Goal: Information Seeking & Learning: Learn about a topic

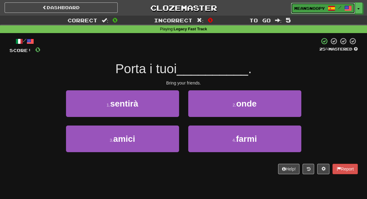
click at [299, 12] on link "meansnoopy /" at bounding box center [323, 8] width 64 height 11
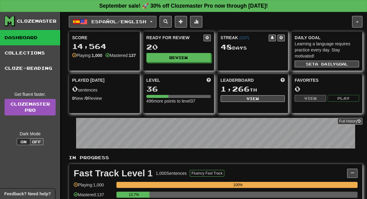
click at [146, 23] on span "Español / English" at bounding box center [118, 21] width 55 height 5
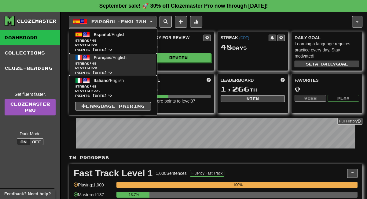
click at [110, 57] on span "Français" at bounding box center [103, 57] width 18 height 5
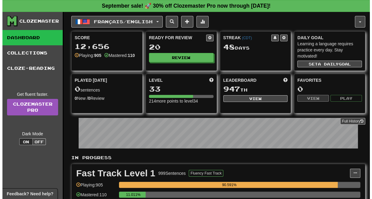
scroll to position [102, 0]
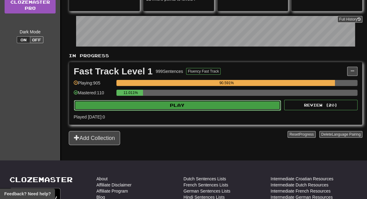
click at [152, 105] on button "Play" at bounding box center [177, 105] width 207 height 10
select select "**"
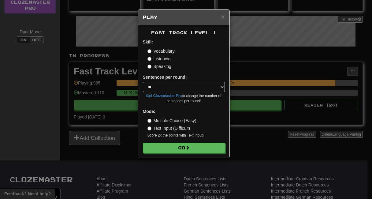
click at [152, 60] on label "Listening" at bounding box center [158, 59] width 23 height 6
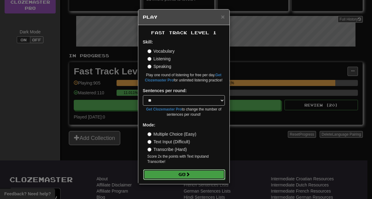
click at [168, 176] on button "Go" at bounding box center [184, 174] width 82 height 10
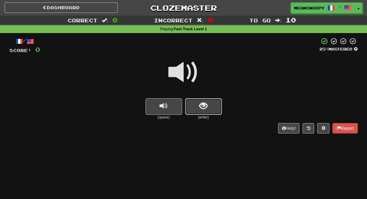
click at [194, 108] on button "show sentence" at bounding box center [203, 106] width 37 height 17
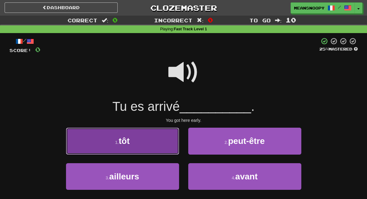
click at [172, 134] on button "1 . tôt" at bounding box center [122, 140] width 113 height 27
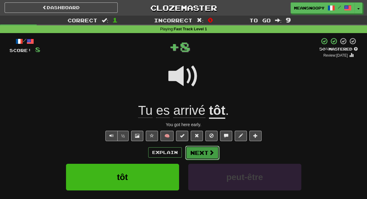
click at [200, 154] on button "Next" at bounding box center [202, 152] width 34 height 14
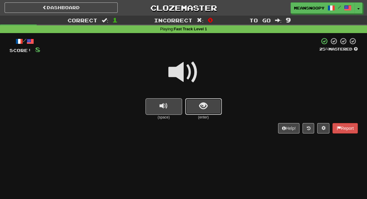
click at [196, 111] on button "show sentence" at bounding box center [203, 106] width 37 height 17
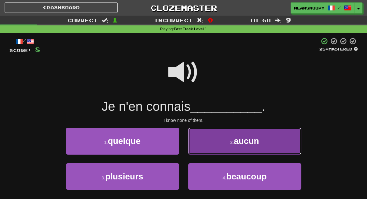
click at [209, 142] on button "2 . aucun" at bounding box center [244, 140] width 113 height 27
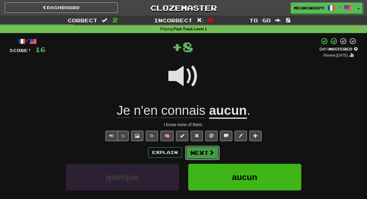
click at [207, 154] on button "Next" at bounding box center [202, 152] width 34 height 14
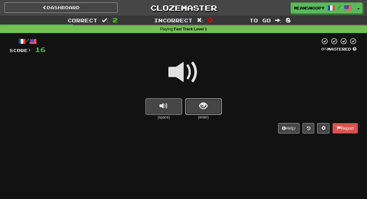
click at [192, 107] on button "show sentence" at bounding box center [203, 106] width 37 height 17
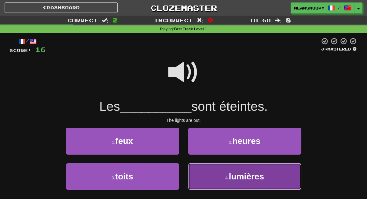
click at [204, 172] on button "4 . lumières" at bounding box center [244, 176] width 113 height 27
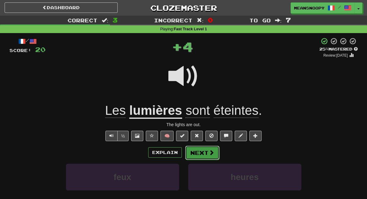
click at [195, 150] on button "Next" at bounding box center [202, 152] width 34 height 14
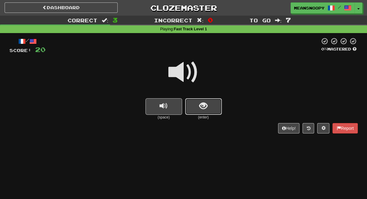
click at [189, 106] on button "show sentence" at bounding box center [203, 106] width 37 height 17
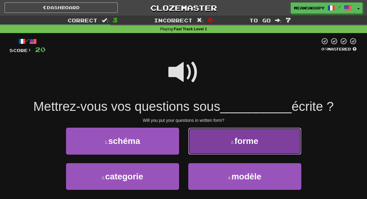
click at [222, 145] on button "2 . forme" at bounding box center [244, 140] width 113 height 27
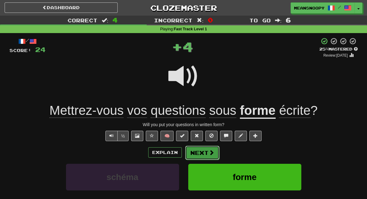
click at [209, 151] on span at bounding box center [212, 152] width 6 height 6
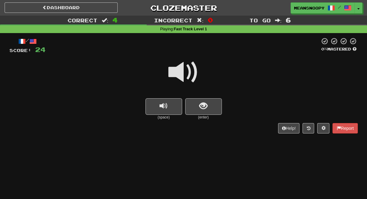
click at [204, 115] on small "(enter)" at bounding box center [203, 117] width 37 height 5
click at [203, 110] on span "show sentence" at bounding box center [203, 106] width 8 height 8
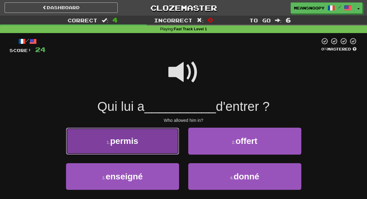
click at [165, 145] on button "1 . permis" at bounding box center [122, 140] width 113 height 27
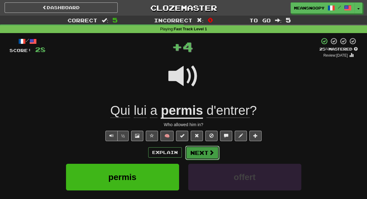
click at [199, 152] on button "Next" at bounding box center [202, 152] width 34 height 14
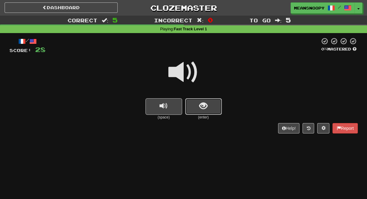
click at [200, 102] on span "show sentence" at bounding box center [203, 106] width 8 height 8
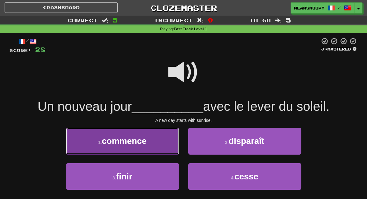
click at [125, 144] on span "commence" at bounding box center [124, 140] width 45 height 9
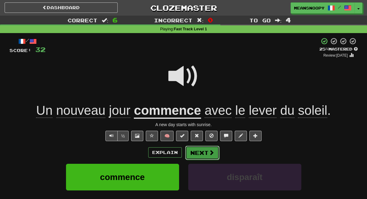
click at [203, 155] on button "Next" at bounding box center [202, 152] width 34 height 14
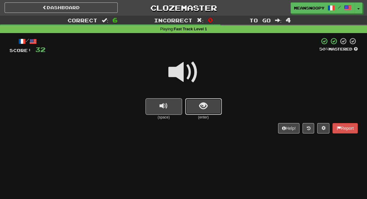
click at [199, 107] on button "show sentence" at bounding box center [203, 106] width 37 height 17
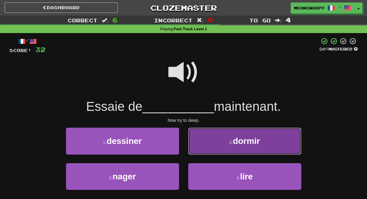
click at [207, 149] on button "2 . dormir" at bounding box center [244, 140] width 113 height 27
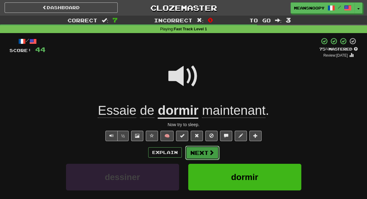
click at [199, 154] on button "Next" at bounding box center [202, 152] width 34 height 14
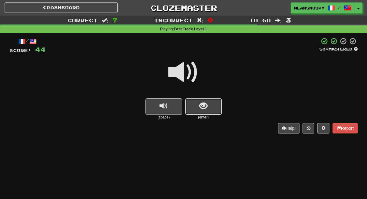
click at [203, 110] on span "show sentence" at bounding box center [203, 106] width 8 height 8
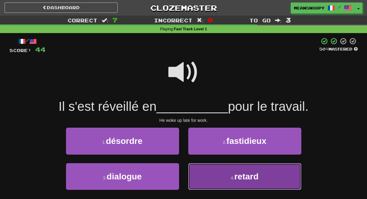
click at [221, 170] on button "4 . retard" at bounding box center [244, 176] width 113 height 27
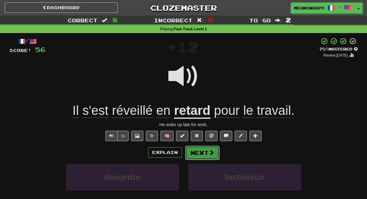
click at [199, 154] on button "Next" at bounding box center [202, 152] width 34 height 14
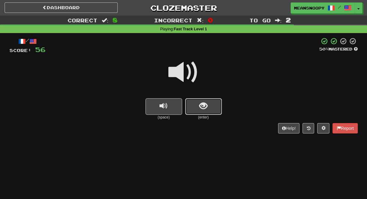
click at [197, 114] on button "show sentence" at bounding box center [203, 106] width 37 height 17
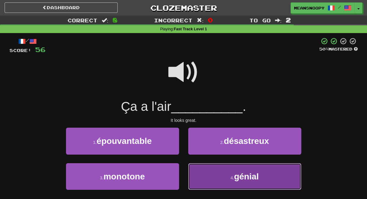
click at [212, 176] on button "4 . génial" at bounding box center [244, 176] width 113 height 27
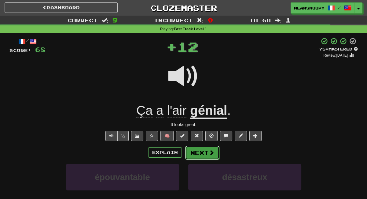
click at [204, 156] on button "Next" at bounding box center [202, 152] width 34 height 14
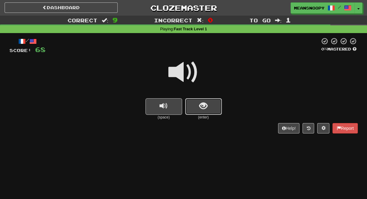
click at [191, 111] on button "show sentence" at bounding box center [203, 106] width 37 height 17
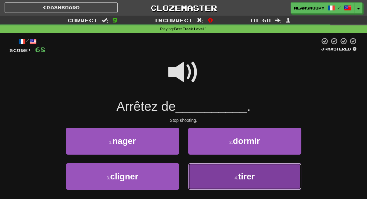
click at [204, 177] on button "4 . tirer" at bounding box center [244, 176] width 113 height 27
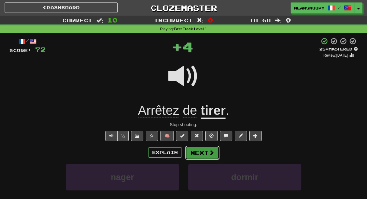
click at [200, 155] on button "Next" at bounding box center [202, 152] width 34 height 14
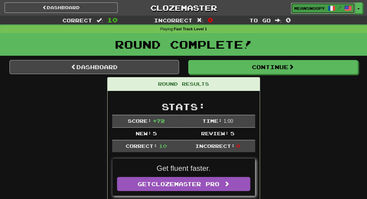
click at [306, 7] on span "meansnoopy" at bounding box center [309, 9] width 31 height 6
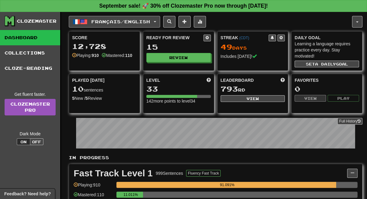
click at [156, 21] on span "button" at bounding box center [155, 21] width 2 height 1
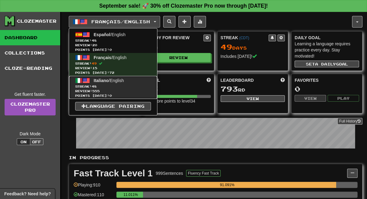
click at [111, 81] on span "Italiano / English" at bounding box center [109, 80] width 30 height 5
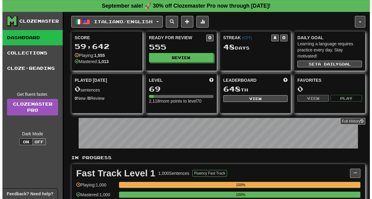
scroll to position [102, 0]
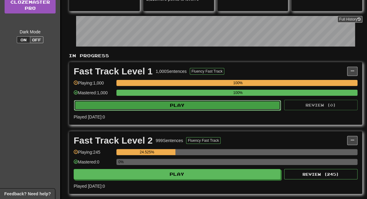
click at [174, 105] on button "Play" at bounding box center [177, 105] width 207 height 10
select select "**"
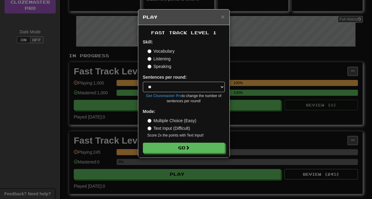
click at [164, 59] on label "Listening" at bounding box center [158, 59] width 23 height 6
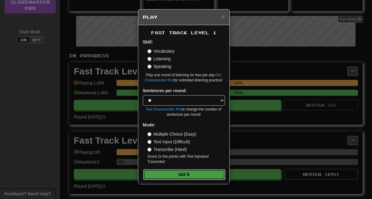
click at [162, 175] on button "Go" at bounding box center [184, 174] width 82 height 10
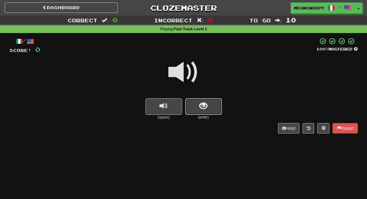
click at [200, 105] on span "show sentence" at bounding box center [203, 106] width 8 height 8
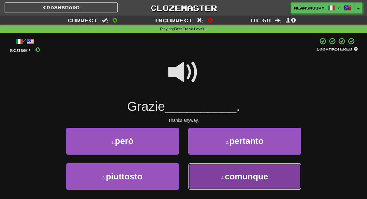
click at [206, 173] on button "4 . comunque" at bounding box center [244, 176] width 113 height 27
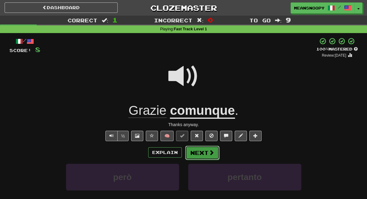
click at [193, 151] on button "Next" at bounding box center [202, 152] width 34 height 14
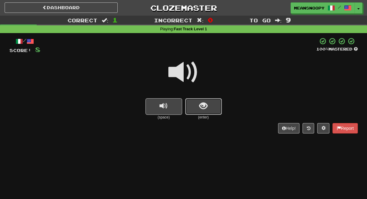
click at [198, 106] on button "show sentence" at bounding box center [203, 106] width 37 height 17
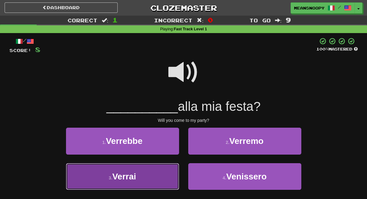
click at [146, 173] on button "3 . [GEOGRAPHIC_DATA]" at bounding box center [122, 176] width 113 height 27
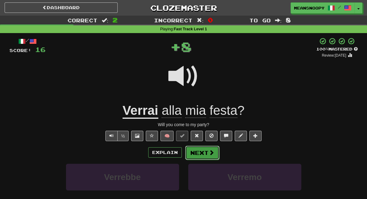
click at [198, 152] on button "Next" at bounding box center [202, 152] width 34 height 14
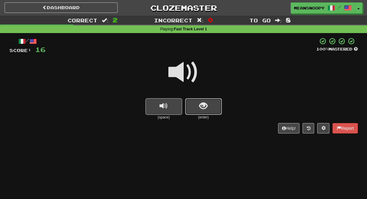
click at [196, 105] on button "show sentence" at bounding box center [203, 106] width 37 height 17
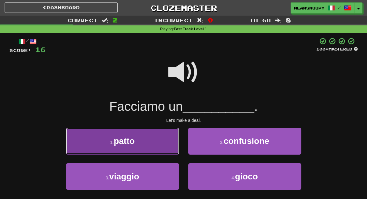
click at [167, 140] on button "1 . patto" at bounding box center [122, 140] width 113 height 27
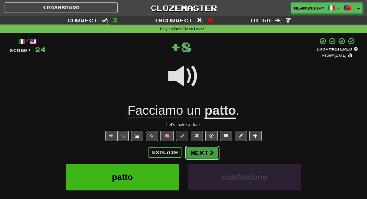
click at [194, 154] on button "Next" at bounding box center [202, 152] width 34 height 14
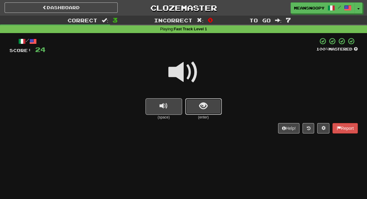
click at [197, 106] on button "show sentence" at bounding box center [203, 106] width 37 height 17
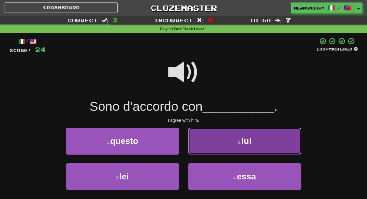
click at [203, 146] on button "2 . lui" at bounding box center [244, 140] width 113 height 27
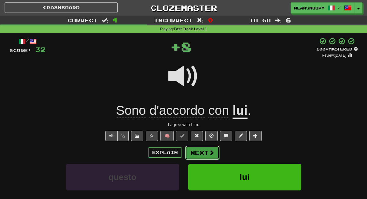
click at [208, 156] on button "Next" at bounding box center [202, 152] width 34 height 14
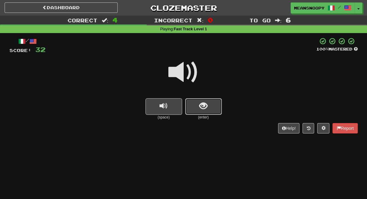
click at [200, 105] on span "show sentence" at bounding box center [203, 106] width 8 height 8
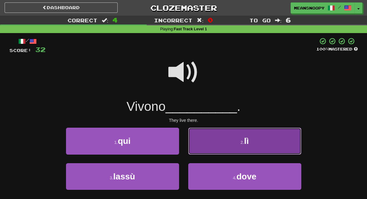
click at [207, 139] on button "2 . lì" at bounding box center [244, 140] width 113 height 27
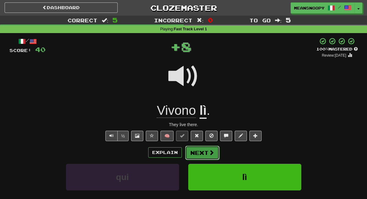
click at [203, 151] on button "Next" at bounding box center [202, 152] width 34 height 14
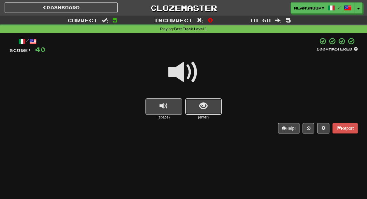
click at [199, 110] on span "show sentence" at bounding box center [203, 106] width 8 height 8
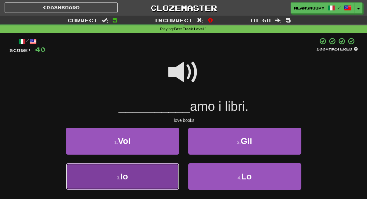
click at [147, 173] on button "3 . Io" at bounding box center [122, 176] width 113 height 27
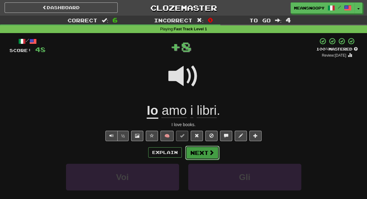
click at [200, 155] on button "Next" at bounding box center [202, 152] width 34 height 14
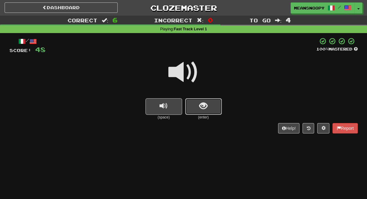
click at [202, 106] on span "show sentence" at bounding box center [203, 106] width 8 height 8
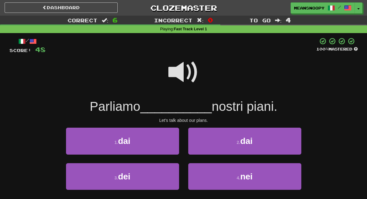
click at [173, 73] on span at bounding box center [183, 72] width 31 height 31
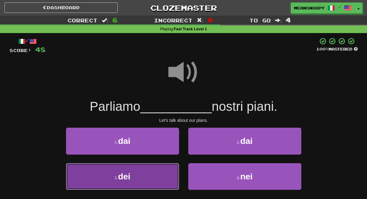
click at [137, 178] on button "3 . dei" at bounding box center [122, 176] width 113 height 27
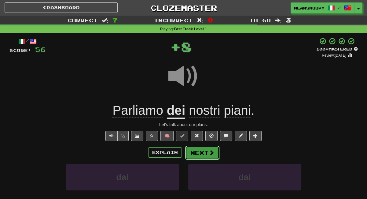
click at [211, 153] on span at bounding box center [212, 152] width 6 height 6
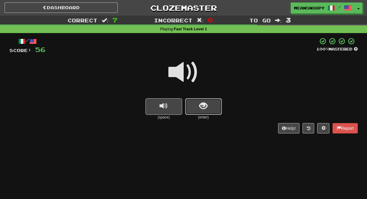
click at [193, 111] on button "show sentence" at bounding box center [203, 106] width 37 height 17
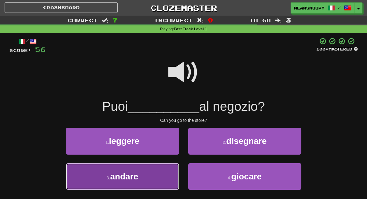
click at [151, 181] on button "3 . andare" at bounding box center [122, 176] width 113 height 27
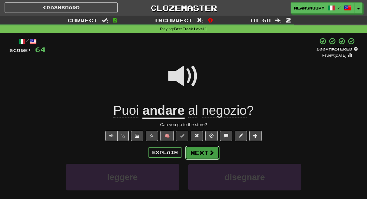
click at [199, 153] on button "Next" at bounding box center [202, 152] width 34 height 14
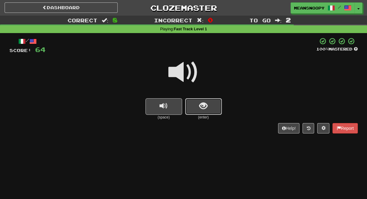
click at [207, 111] on button "show sentence" at bounding box center [203, 106] width 37 height 17
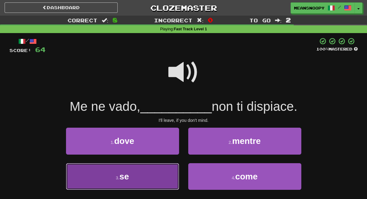
click at [158, 171] on button "3 . se" at bounding box center [122, 176] width 113 height 27
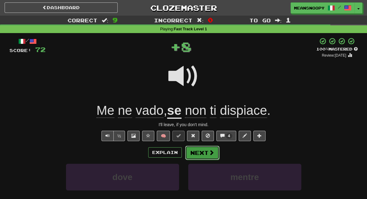
click at [203, 155] on button "Next" at bounding box center [202, 152] width 34 height 14
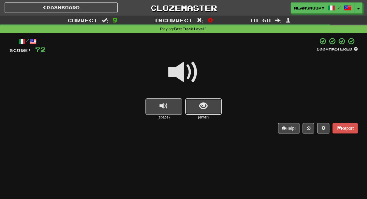
click at [207, 108] on span "show sentence" at bounding box center [203, 106] width 8 height 8
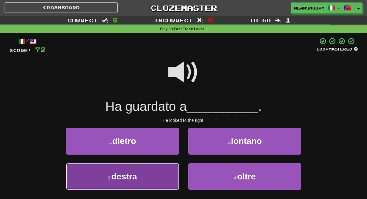
click at [151, 173] on button "3 . destra" at bounding box center [122, 176] width 113 height 27
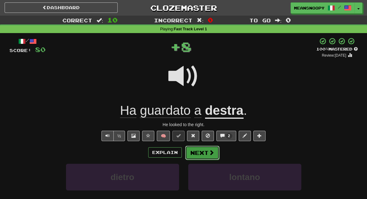
click at [197, 154] on button "Next" at bounding box center [202, 152] width 34 height 14
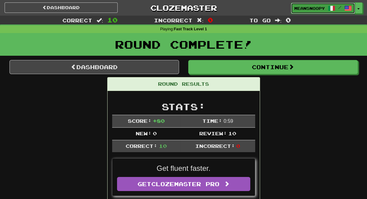
click at [309, 12] on link "meansnoopy /" at bounding box center [323, 8] width 64 height 11
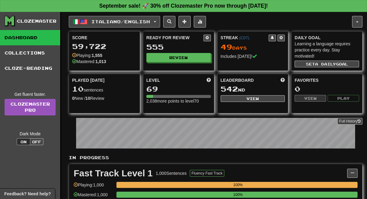
click at [123, 25] on button "Italiano / English" at bounding box center [114, 22] width 91 height 12
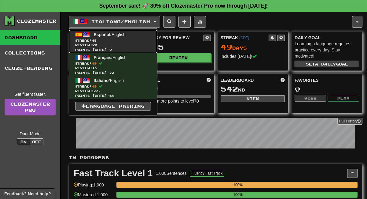
click at [116, 38] on span "Streak: 48" at bounding box center [113, 40] width 76 height 5
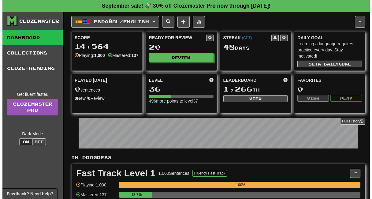
scroll to position [102, 0]
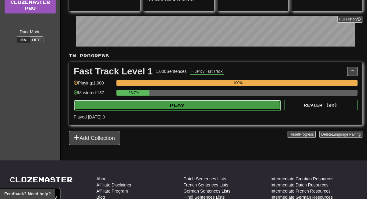
click at [189, 105] on button "Play" at bounding box center [177, 105] width 207 height 10
select select "**"
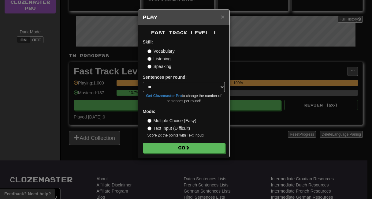
click at [165, 60] on label "Listening" at bounding box center [158, 59] width 23 height 6
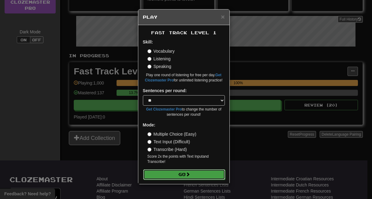
click at [165, 174] on button "Go" at bounding box center [184, 174] width 82 height 10
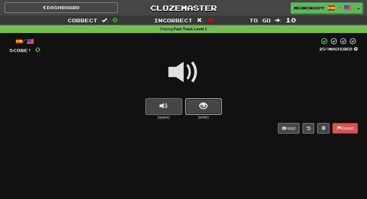
click at [200, 106] on span "show sentence" at bounding box center [203, 106] width 8 height 8
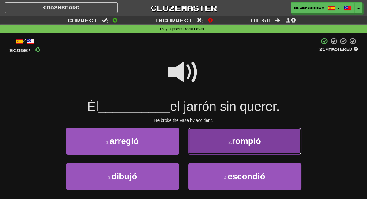
click at [215, 146] on button "2 . rompió" at bounding box center [244, 140] width 113 height 27
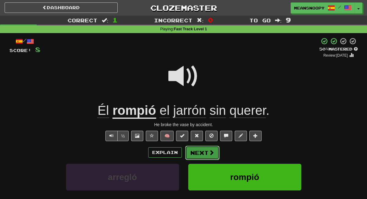
click at [200, 154] on button "Next" at bounding box center [202, 152] width 34 height 14
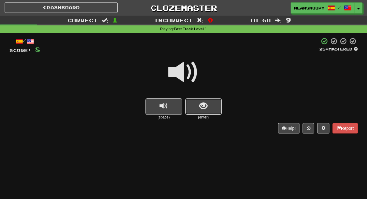
click at [205, 107] on span "show sentence" at bounding box center [203, 106] width 8 height 8
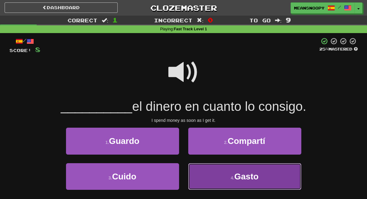
click at [217, 176] on button "4 . Gasto" at bounding box center [244, 176] width 113 height 27
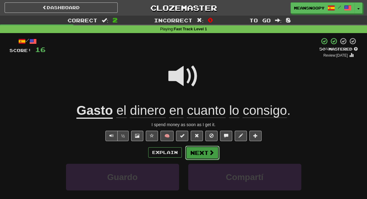
click at [204, 154] on button "Next" at bounding box center [202, 152] width 34 height 14
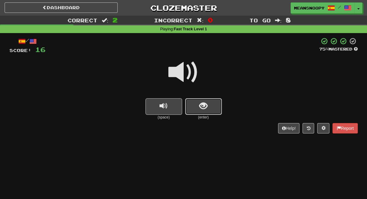
click at [197, 109] on button "show sentence" at bounding box center [203, 106] width 37 height 17
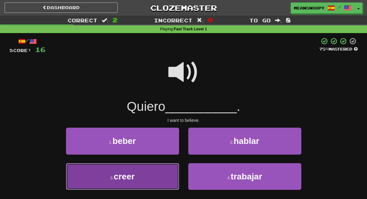
click at [159, 175] on button "3 . creer" at bounding box center [122, 176] width 113 height 27
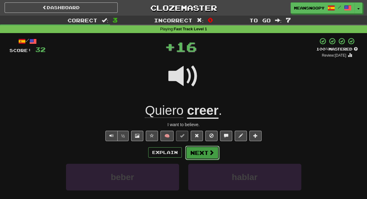
click at [200, 150] on button "Next" at bounding box center [202, 152] width 34 height 14
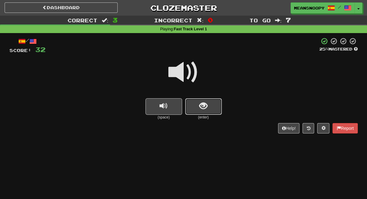
click at [196, 111] on button "show sentence" at bounding box center [203, 106] width 37 height 17
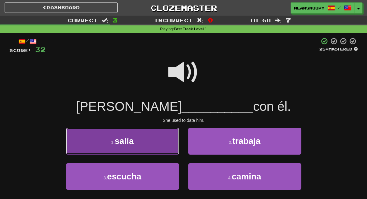
click at [160, 140] on button "1 . salía" at bounding box center [122, 140] width 113 height 27
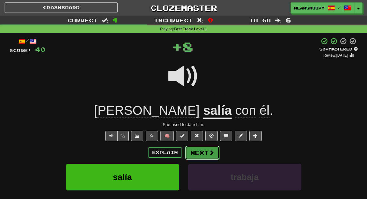
click at [204, 153] on button "Next" at bounding box center [202, 152] width 34 height 14
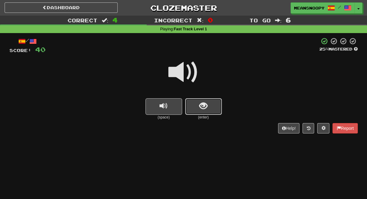
click at [198, 110] on button "show sentence" at bounding box center [203, 106] width 37 height 17
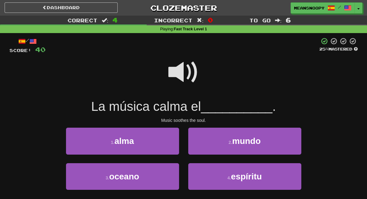
click at [172, 71] on span at bounding box center [183, 72] width 31 height 31
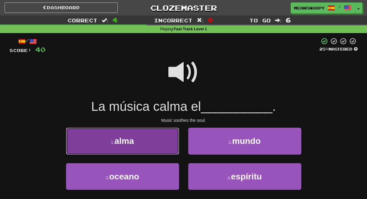
click at [141, 141] on button "1 . alma" at bounding box center [122, 140] width 113 height 27
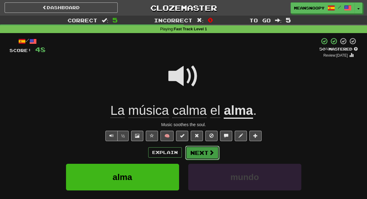
click at [199, 154] on button "Next" at bounding box center [202, 152] width 34 height 14
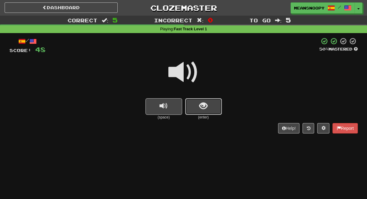
click at [195, 110] on button "show sentence" at bounding box center [203, 106] width 37 height 17
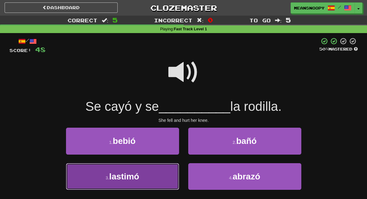
click at [153, 170] on button "3 . lastimó" at bounding box center [122, 176] width 113 height 27
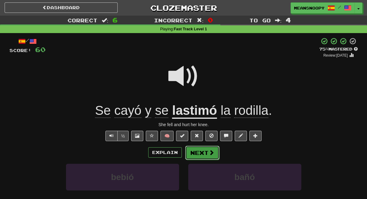
click at [204, 152] on button "Next" at bounding box center [202, 152] width 34 height 14
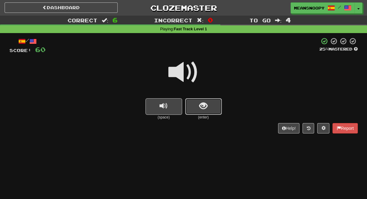
click at [188, 108] on button "show sentence" at bounding box center [203, 106] width 37 height 17
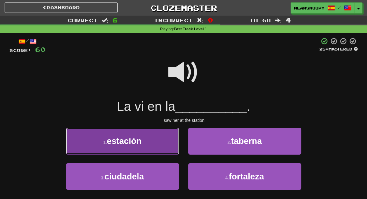
click at [158, 140] on button "1 . estación" at bounding box center [122, 140] width 113 height 27
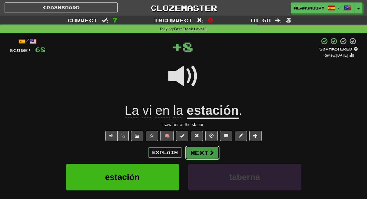
click at [198, 150] on button "Next" at bounding box center [202, 152] width 34 height 14
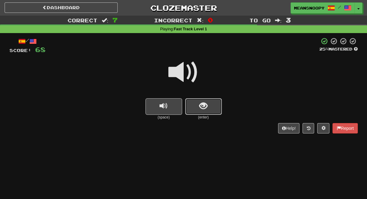
click at [202, 106] on span "show sentence" at bounding box center [203, 106] width 8 height 8
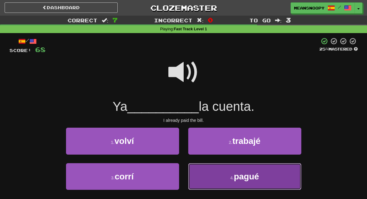
click at [207, 177] on button "4 . pagué" at bounding box center [244, 176] width 113 height 27
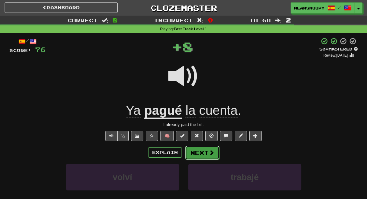
click at [197, 149] on button "Next" at bounding box center [202, 152] width 34 height 14
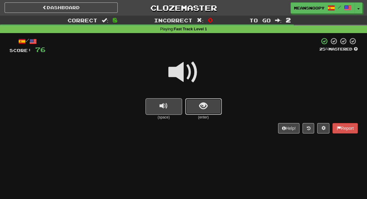
click at [198, 105] on button "show sentence" at bounding box center [203, 106] width 37 height 17
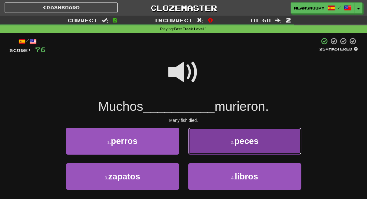
click at [211, 142] on button "2 . peces" at bounding box center [244, 140] width 113 height 27
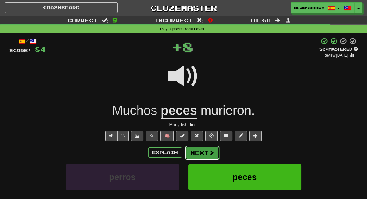
click at [197, 155] on button "Next" at bounding box center [202, 152] width 34 height 14
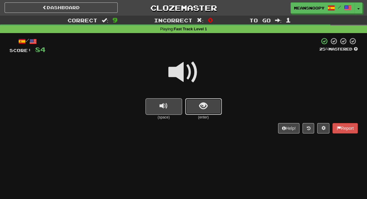
click at [192, 111] on button "show sentence" at bounding box center [203, 106] width 37 height 17
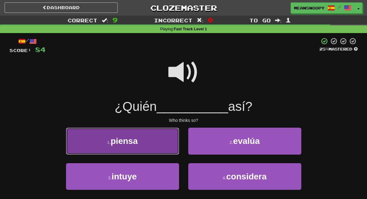
click at [143, 136] on button "1 . piensa" at bounding box center [122, 140] width 113 height 27
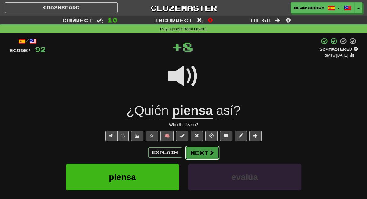
click at [208, 152] on button "Next" at bounding box center [202, 152] width 34 height 14
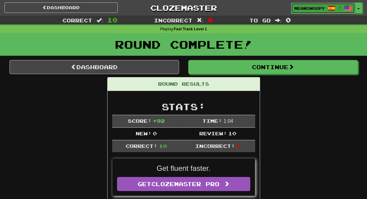
click at [296, 7] on span "meansnoopy" at bounding box center [309, 9] width 31 height 6
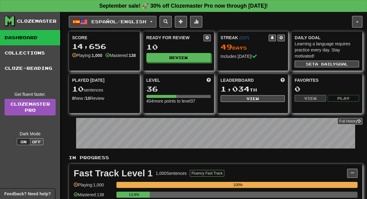
click at [156, 23] on button "Español / English" at bounding box center [113, 22] width 88 height 12
